Goal: Browse casually

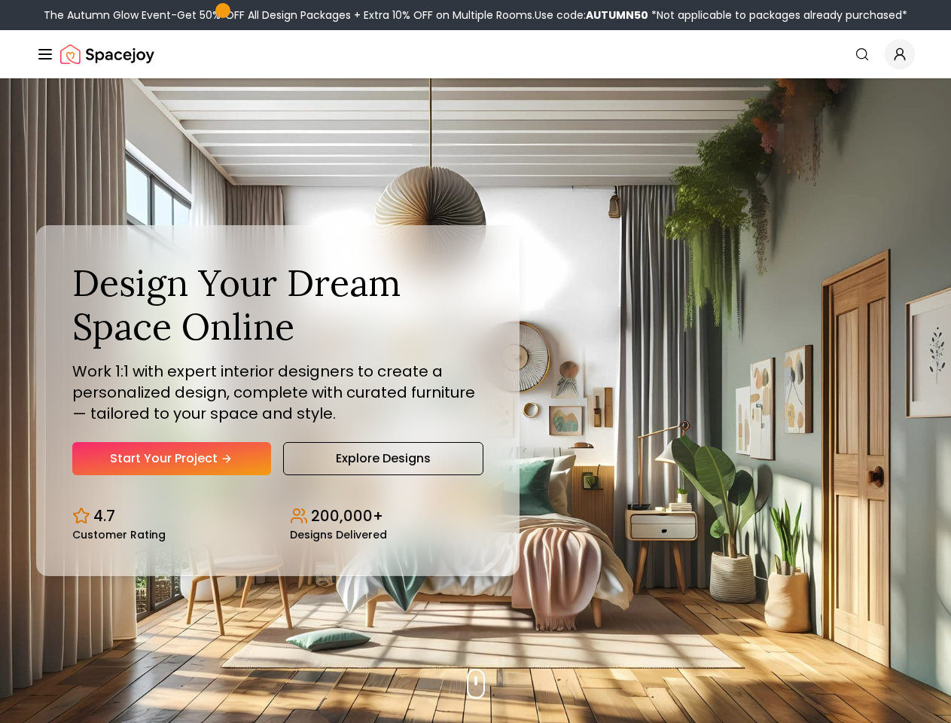
click at [0, 0] on button "How It Works" at bounding box center [0, 0] width 0 height 0
